Goal: Task Accomplishment & Management: Use online tool/utility

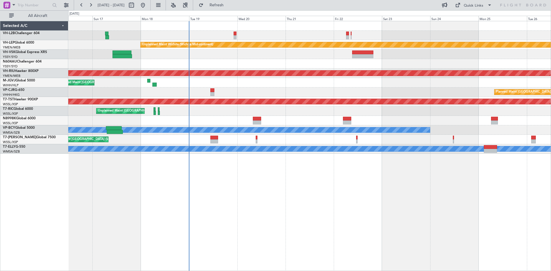
click at [286, 214] on div "Unplanned Maint Wichita (Wichita Mid-continent) Planned Maint [GEOGRAPHIC_DATA]…" at bounding box center [309, 146] width 482 height 250
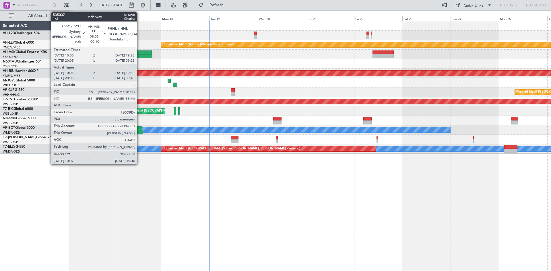
click at [151, 47] on div "Unplanned Maint Wichita (Wichita Mid-continent)" at bounding box center [309, 44] width 482 height 9
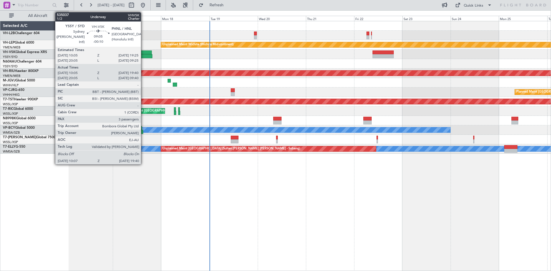
click at [143, 54] on div at bounding box center [142, 56] width 19 height 4
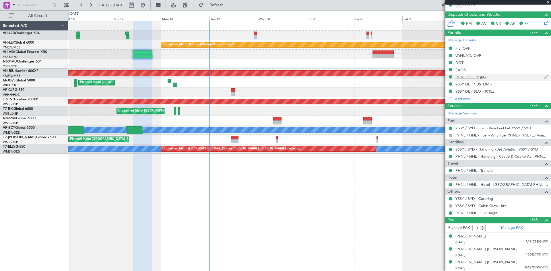
scroll to position [126, 0]
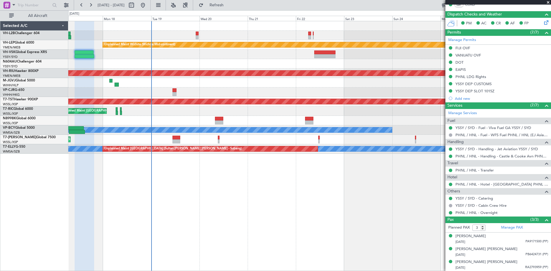
click at [331, 125] on div "Unplanned Maint Wichita (Wichita Mid-continent) Planned Maint [GEOGRAPHIC_DATA]…" at bounding box center [309, 87] width 482 height 132
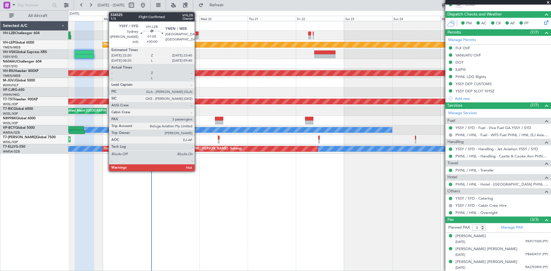
click at [197, 37] on div at bounding box center [197, 37] width 3 height 4
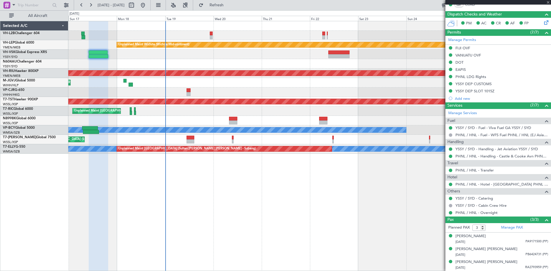
click at [219, 62] on div at bounding box center [309, 63] width 482 height 9
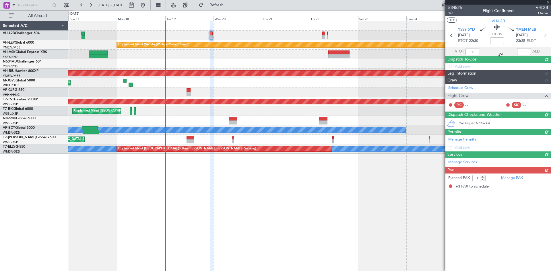
scroll to position [0, 0]
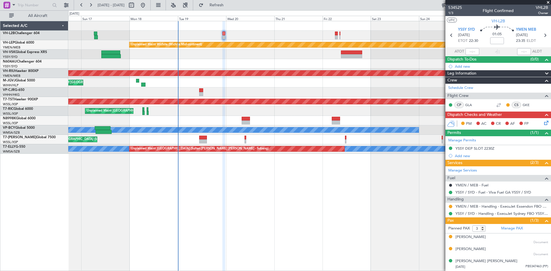
click at [248, 35] on div at bounding box center [309, 35] width 482 height 9
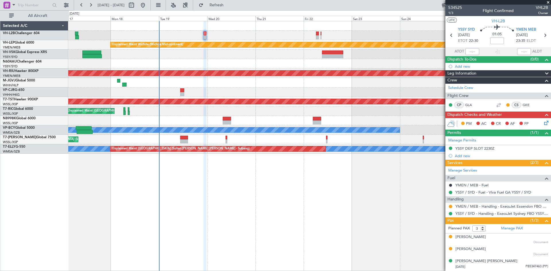
click at [300, 35] on div at bounding box center [309, 35] width 482 height 9
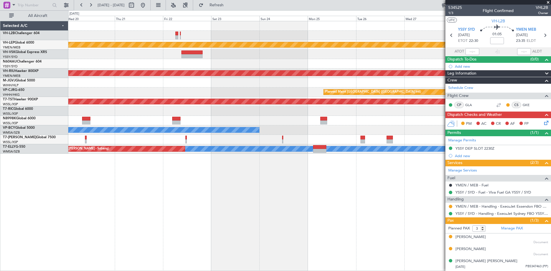
click at [400, 38] on div at bounding box center [309, 35] width 482 height 9
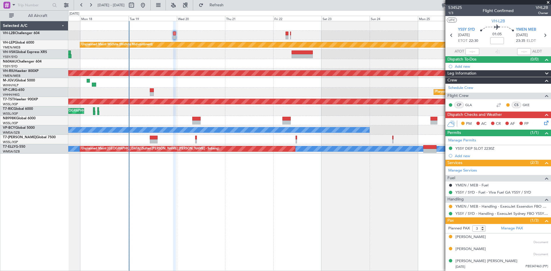
click at [299, 208] on div "Unplanned Maint Wichita (Wichita Mid-continent) Planned Maint [GEOGRAPHIC_DATA]…" at bounding box center [309, 146] width 482 height 250
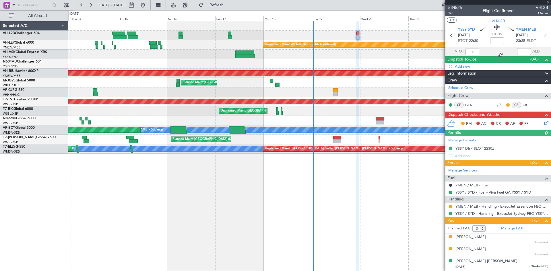
click at [336, 190] on div "Unplanned Maint Wichita (Wichita Mid-continent) Unplanned Maint Sydney ([PERSON…" at bounding box center [309, 146] width 482 height 250
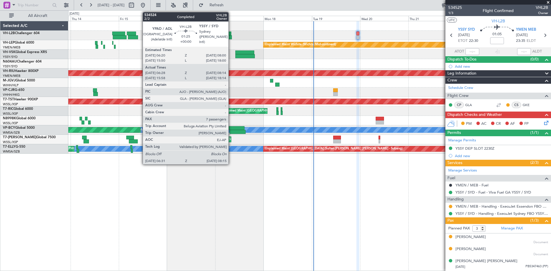
click at [231, 38] on div at bounding box center [230, 37] width 4 height 4
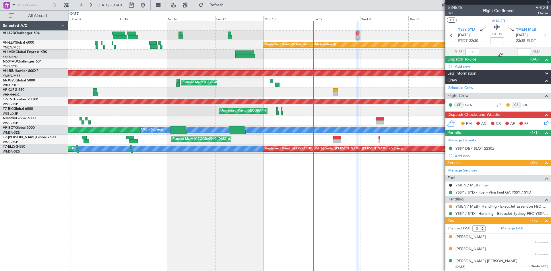
type input "06:38"
type input "08:09"
type input "7"
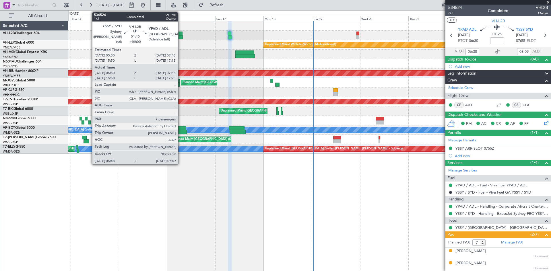
click at [180, 38] on div at bounding box center [180, 37] width 5 height 4
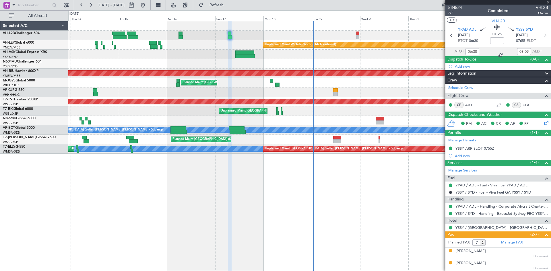
type input "06:00"
type input "07:50"
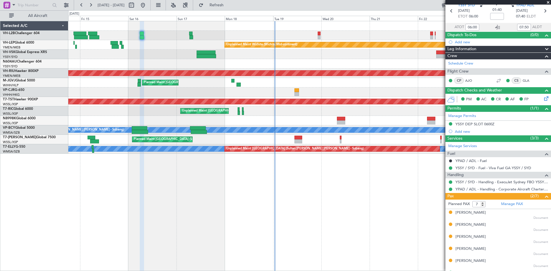
scroll to position [48, 0]
